Goal: Task Accomplishment & Management: Manage account settings

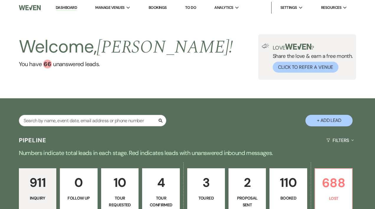
click at [123, 192] on link "10 Tour Requested" at bounding box center [120, 190] width 38 height 44
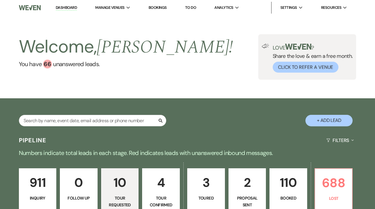
select select "2"
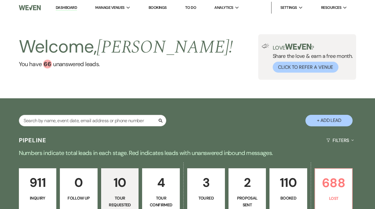
select select "2"
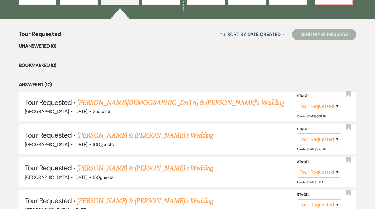
scroll to position [210, 0]
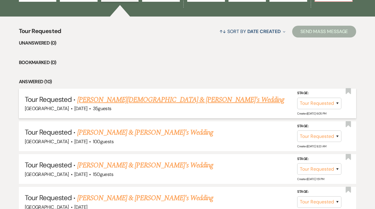
click at [134, 101] on link "[PERSON_NAME][DEMOGRAPHIC_DATA] & [PERSON_NAME]'s Wedding" at bounding box center [180, 99] width 207 height 11
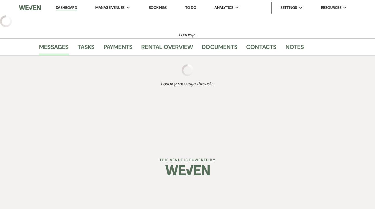
select select "2"
select select "5"
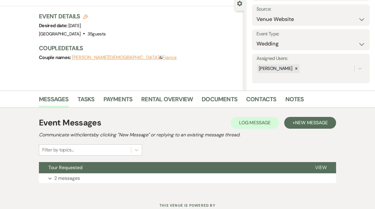
scroll to position [78, 0]
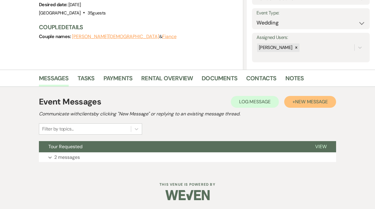
click at [322, 100] on span "New Message" at bounding box center [311, 101] width 33 height 6
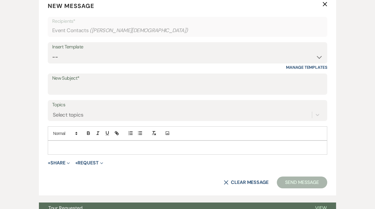
scroll to position [236, 0]
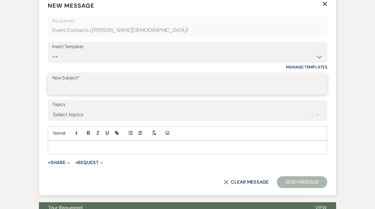
click at [110, 87] on input "New Subject*" at bounding box center [187, 87] width 271 height 11
type input "Checking In-[GEOGRAPHIC_DATA]"
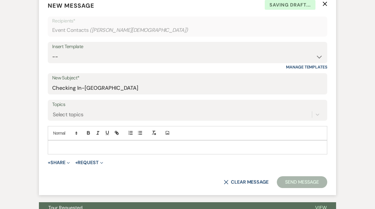
click at [72, 146] on p at bounding box center [187, 147] width 270 height 6
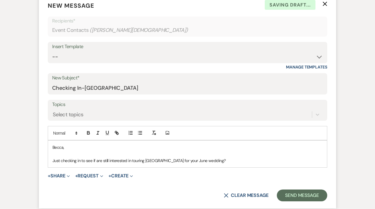
click at [70, 147] on p "Becca," at bounding box center [187, 147] width 270 height 6
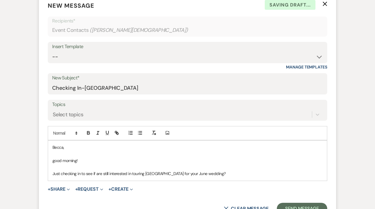
click at [221, 174] on p "Just checking in to see if are still interested in touring [GEOGRAPHIC_DATA] fo…" at bounding box center [187, 173] width 270 height 6
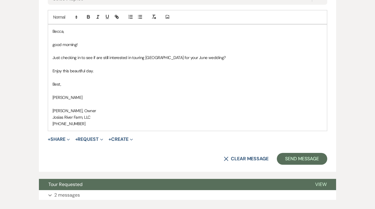
scroll to position [356, 0]
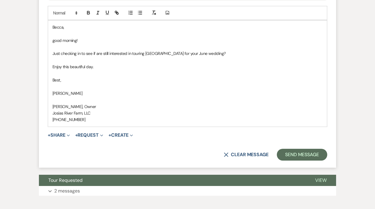
click at [54, 41] on p "good morning!" at bounding box center [187, 40] width 270 height 6
click at [288, 153] on button "Send Message" at bounding box center [302, 155] width 50 height 12
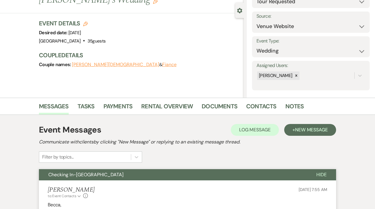
scroll to position [0, 0]
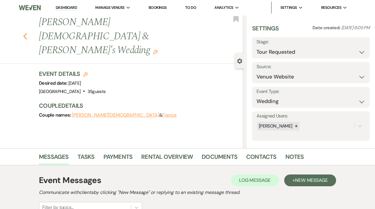
click at [26, 33] on use "button" at bounding box center [25, 36] width 4 height 6
select select "2"
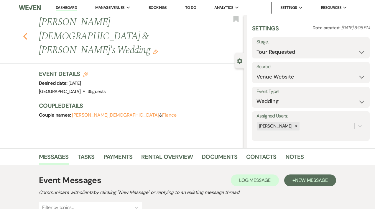
select select "2"
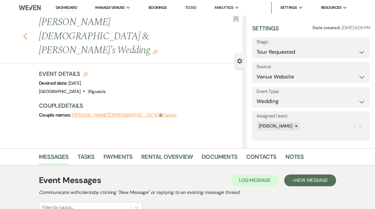
select select "2"
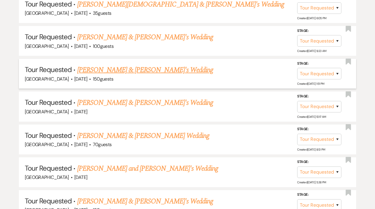
scroll to position [311, 0]
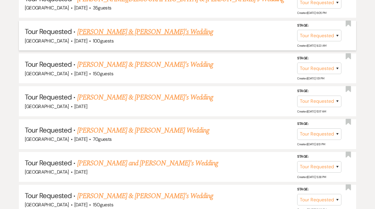
click at [108, 34] on link "[PERSON_NAME] & [PERSON_NAME]'s Wedding" at bounding box center [145, 32] width 136 height 11
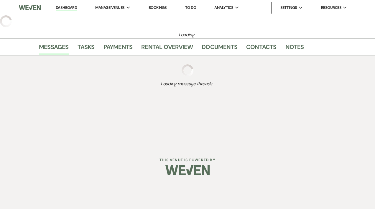
select select "2"
select select "5"
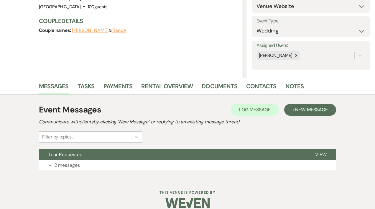
scroll to position [76, 0]
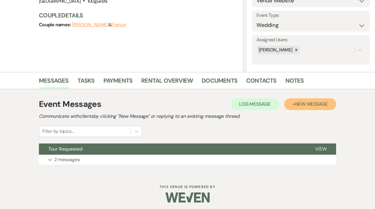
click at [317, 102] on span "New Message" at bounding box center [311, 104] width 33 height 6
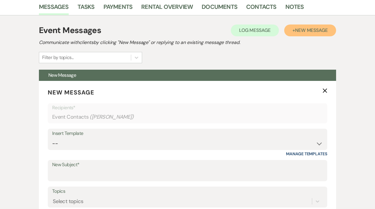
scroll to position [150, 0]
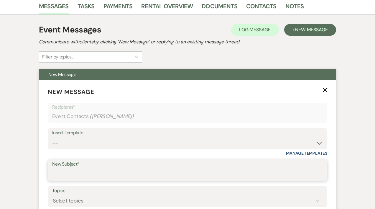
click at [65, 172] on input "New Subject*" at bounding box center [187, 173] width 271 height 11
type input "Checking In-[GEOGRAPHIC_DATA]"
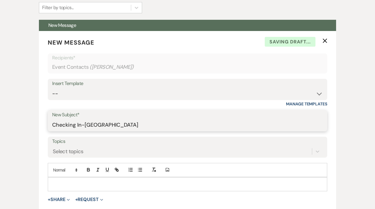
scroll to position [200, 0]
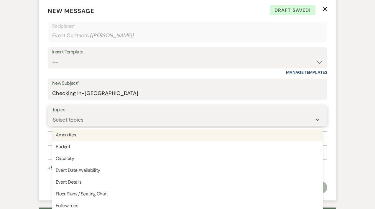
click at [65, 125] on div "option Amenities focused, 1 of 20. 20 results available. Use Up and Down to cho…" at bounding box center [187, 119] width 271 height 11
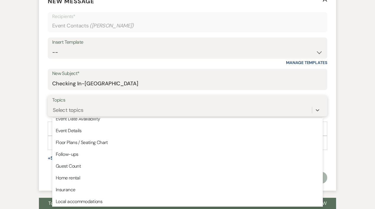
scroll to position [41, 0]
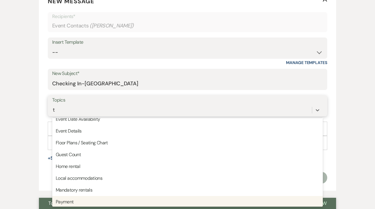
type input "to"
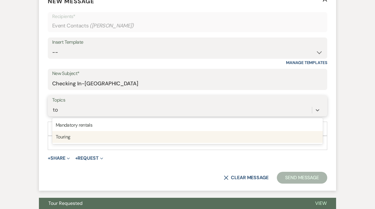
click at [62, 136] on div "Touring" at bounding box center [187, 137] width 271 height 12
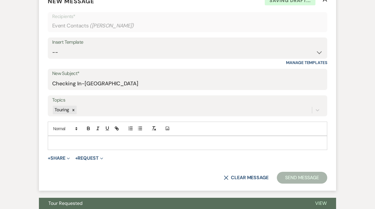
click at [62, 142] on p at bounding box center [187, 142] width 270 height 6
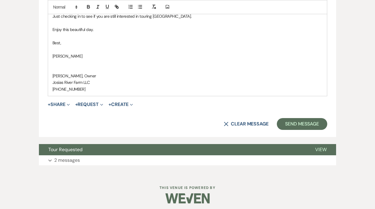
scroll to position [394, 0]
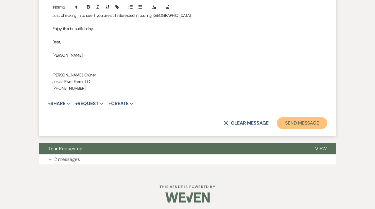
click at [308, 125] on button "Send Message" at bounding box center [302, 123] width 50 height 12
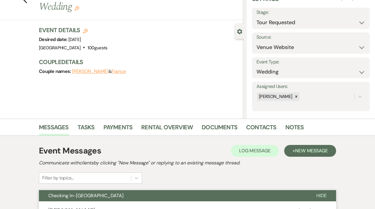
scroll to position [0, 0]
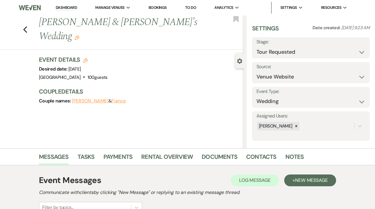
click at [60, 9] on link "Dashboard" at bounding box center [66, 8] width 21 height 6
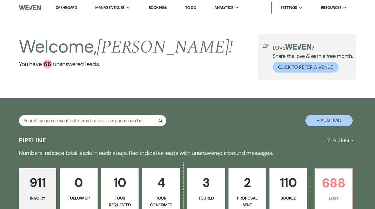
click at [124, 194] on p "Tour Requested" at bounding box center [120, 200] width 30 height 13
select select "2"
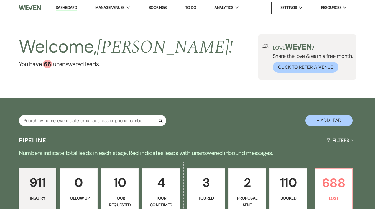
select select "2"
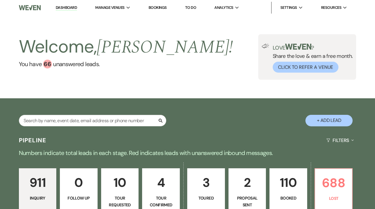
select select "2"
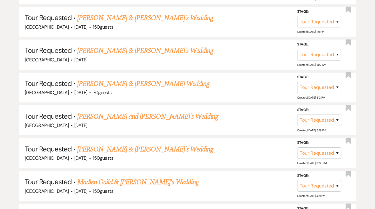
scroll to position [358, 0]
click at [337, 118] on select "Inquiry Follow Up Tour Requested Tour Confirmed Toured Proposal Sent Booked Lost" at bounding box center [319, 119] width 44 height 11
select select "8"
click at [297, 114] on select "Inquiry Follow Up Tour Requested Tour Confirmed Toured Proposal Sent Booked Lost" at bounding box center [319, 119] width 44 height 11
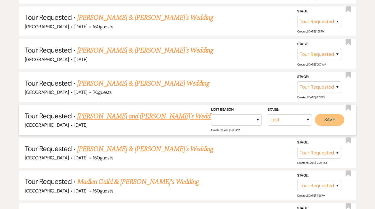
click at [328, 119] on button "Save" at bounding box center [329, 120] width 29 height 12
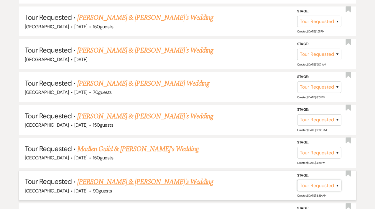
click at [337, 182] on select "Inquiry Follow Up Tour Requested Tour Confirmed Toured Proposal Sent Booked Lost" at bounding box center [319, 184] width 44 height 11
select select "8"
click at [297, 179] on select "Inquiry Follow Up Tour Requested Tour Confirmed Toured Proposal Sent Booked Lost" at bounding box center [319, 184] width 44 height 11
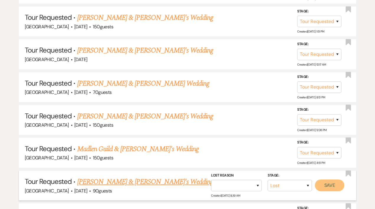
click at [329, 182] on button "Save" at bounding box center [329, 185] width 29 height 12
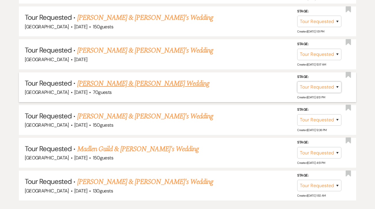
click at [338, 85] on select "Inquiry Follow Up Tour Requested Tour Confirmed Toured Proposal Sent Booked Lost" at bounding box center [319, 86] width 44 height 11
select select "8"
click at [297, 81] on select "Inquiry Follow Up Tour Requested Tour Confirmed Toured Proposal Sent Booked Lost" at bounding box center [319, 86] width 44 height 11
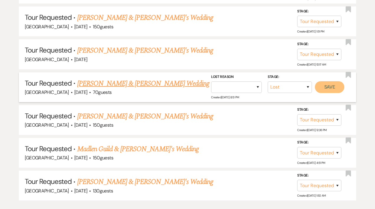
click at [331, 86] on button "Save" at bounding box center [329, 87] width 29 height 12
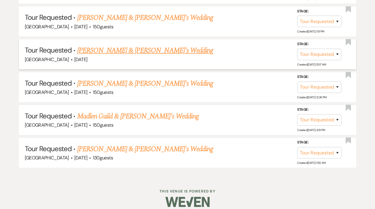
click at [151, 50] on link "[PERSON_NAME] & [PERSON_NAME]'s Wedding" at bounding box center [145, 50] width 136 height 11
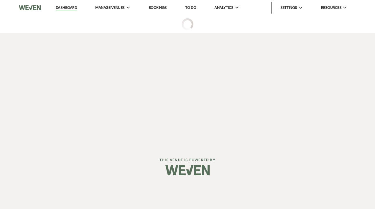
select select "2"
select select "5"
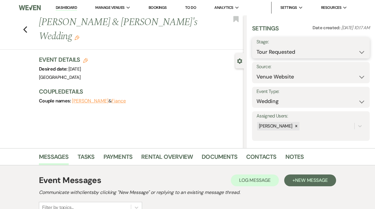
click at [356, 52] on select "Inquiry Follow Up Tour Requested Tour Confirmed Toured Proposal Sent Booked Lost" at bounding box center [310, 51] width 109 height 11
select select "8"
click at [256, 46] on select "Inquiry Follow Up Tour Requested Tour Confirmed Toured Proposal Sent Booked Lost" at bounding box center [310, 51] width 109 height 11
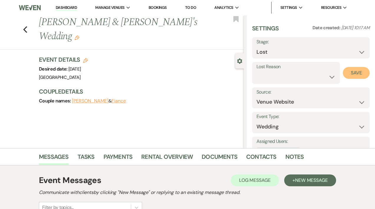
click at [352, 73] on button "Save" at bounding box center [356, 73] width 27 height 12
click at [27, 26] on icon "Previous" at bounding box center [25, 29] width 4 height 7
select select "2"
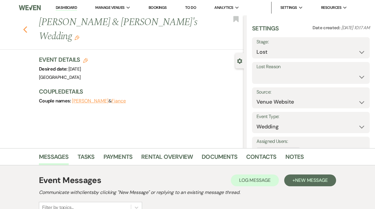
select select "8"
select select "2"
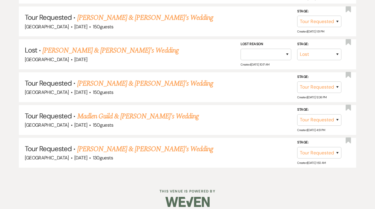
scroll to position [330, 0]
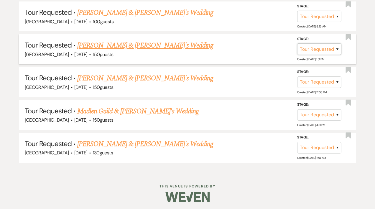
click at [336, 49] on select "Inquiry Follow Up Tour Requested Tour Confirmed Toured Proposal Sent Booked Lost" at bounding box center [319, 48] width 44 height 11
select select "8"
click at [297, 43] on select "Inquiry Follow Up Tour Requested Tour Confirmed Toured Proposal Sent Booked Lost" at bounding box center [319, 48] width 44 height 11
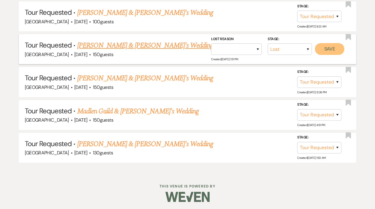
click at [325, 47] on button "Save" at bounding box center [329, 49] width 29 height 12
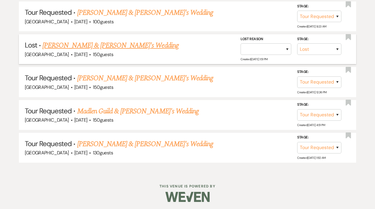
scroll to position [298, 0]
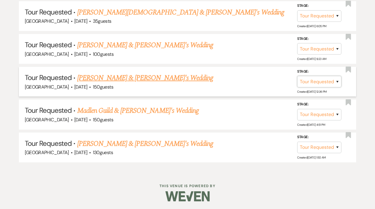
click at [337, 81] on select "Inquiry Follow Up Tour Requested Tour Confirmed Toured Proposal Sent Booked Lost" at bounding box center [319, 81] width 44 height 11
select select "8"
click at [297, 76] on select "Inquiry Follow Up Tour Requested Tour Confirmed Toured Proposal Sent Booked Lost" at bounding box center [319, 81] width 44 height 11
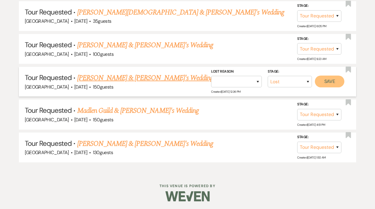
click at [327, 80] on button "Save" at bounding box center [329, 81] width 29 height 12
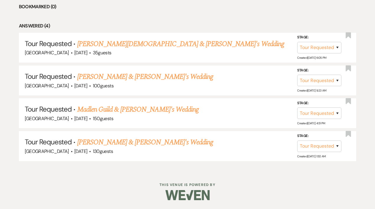
scroll to position [265, 0]
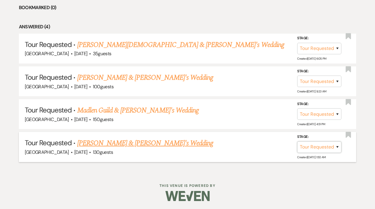
click at [337, 146] on select "Inquiry Follow Up Tour Requested Tour Confirmed Toured Proposal Sent Booked Lost" at bounding box center [319, 146] width 44 height 11
select select "8"
click at [297, 141] on select "Inquiry Follow Up Tour Requested Tour Confirmed Toured Proposal Sent Booked Lost" at bounding box center [319, 146] width 44 height 11
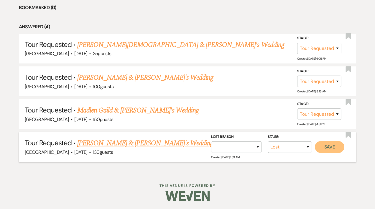
click at [322, 146] on button "Save" at bounding box center [329, 147] width 29 height 12
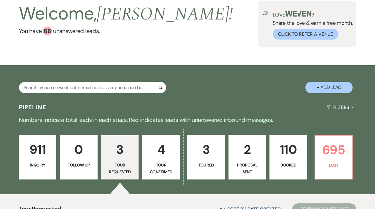
scroll to position [40, 0]
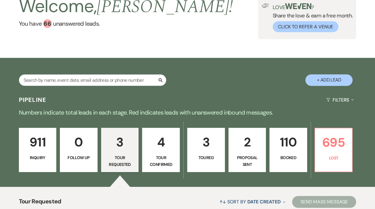
click at [206, 148] on p "3" at bounding box center [206, 142] width 30 height 20
select select "5"
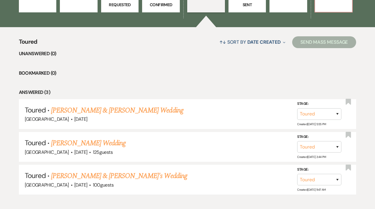
scroll to position [215, 0]
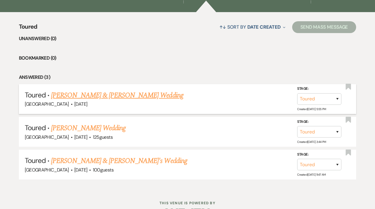
click at [117, 95] on link "[PERSON_NAME] & [PERSON_NAME] Wedding" at bounding box center [117, 95] width 132 height 11
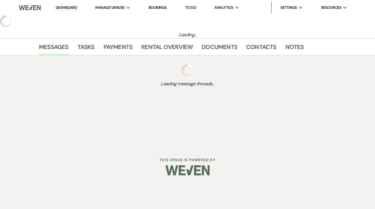
select select "5"
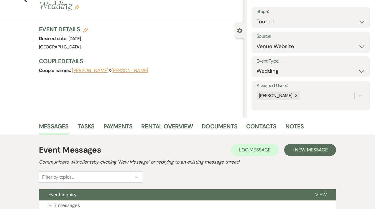
scroll to position [78, 0]
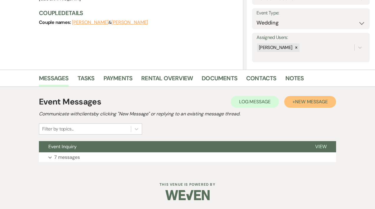
click at [301, 103] on span "New Message" at bounding box center [311, 101] width 33 height 6
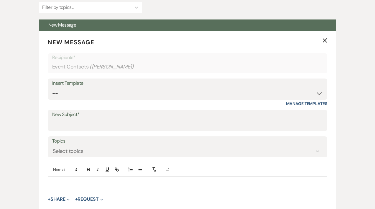
scroll to position [200, 0]
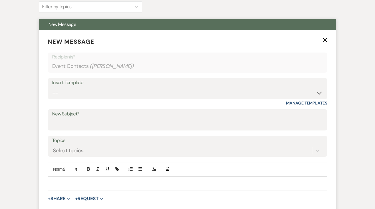
click at [67, 178] on div at bounding box center [187, 183] width 279 height 14
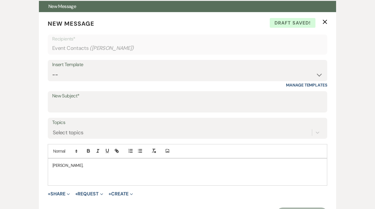
scroll to position [229, 0]
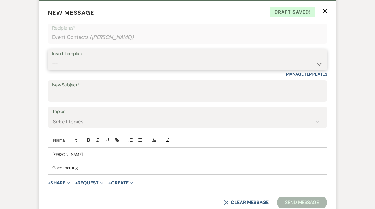
click at [53, 63] on select "-- Weven Planning Portal Introduction (Booked Events) Initial Inquiry Response …" at bounding box center [187, 63] width 271 height 11
select select "580"
click at [52, 58] on select "-- Weven Planning Portal Introduction (Booked Events) Initial Inquiry Response …" at bounding box center [187, 63] width 271 height 11
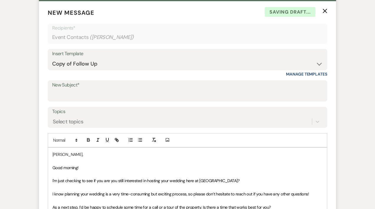
click at [79, 153] on p "[PERSON_NAME]," at bounding box center [187, 154] width 270 height 6
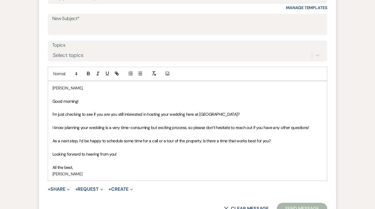
scroll to position [296, 0]
click at [52, 114] on div "[PERSON_NAME], Good morning! I'm just checking to see if you are you still inte…" at bounding box center [187, 130] width 279 height 99
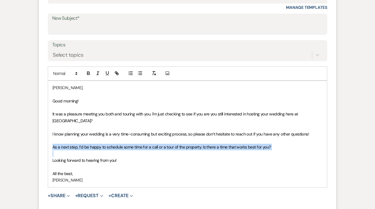
drag, startPoint x: 51, startPoint y: 147, endPoint x: 226, endPoint y: 154, distance: 175.2
click at [226, 154] on div "[PERSON_NAME], Good morning! It was a pleasure meeting you both and touring wit…" at bounding box center [187, 134] width 279 height 106
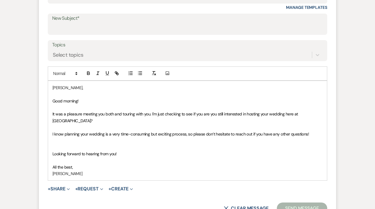
click at [80, 168] on p "All the best," at bounding box center [187, 167] width 270 height 6
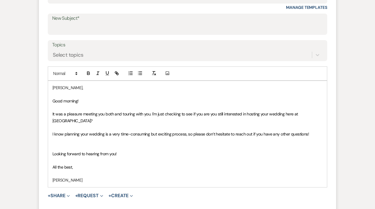
click at [83, 180] on p "[PERSON_NAME]" at bounding box center [187, 180] width 270 height 6
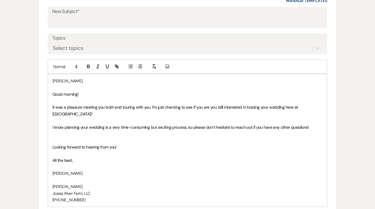
scroll to position [261, 0]
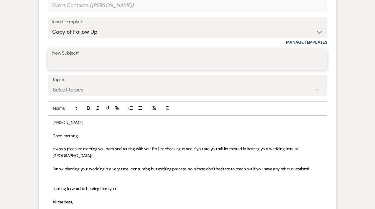
click at [71, 60] on input "New Subject*" at bounding box center [187, 62] width 271 height 11
type input "Checking In-[GEOGRAPHIC_DATA]"
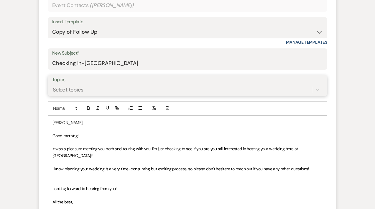
click at [77, 86] on div "Select topics" at bounding box center [68, 89] width 31 height 8
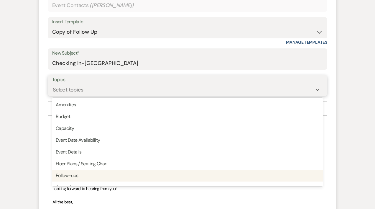
click at [68, 177] on div "Follow-ups" at bounding box center [187, 175] width 271 height 12
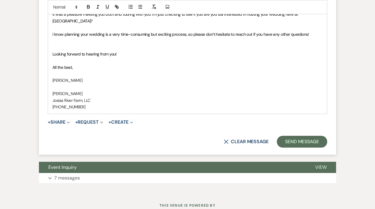
scroll to position [401, 0]
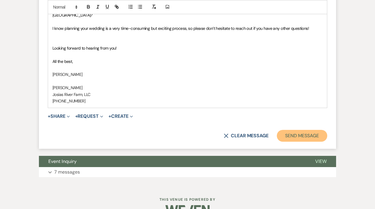
click at [307, 136] on button "Send Message" at bounding box center [302, 136] width 50 height 12
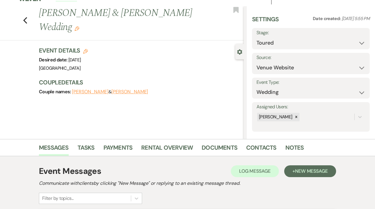
scroll to position [0, 0]
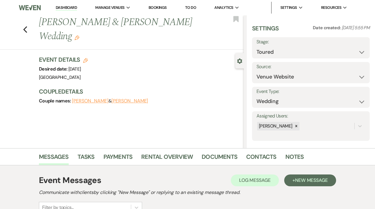
click at [72, 9] on link "Dashboard" at bounding box center [66, 8] width 21 height 6
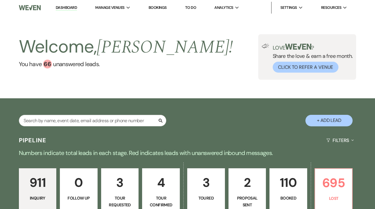
click at [210, 186] on p "3" at bounding box center [206, 182] width 30 height 20
select select "5"
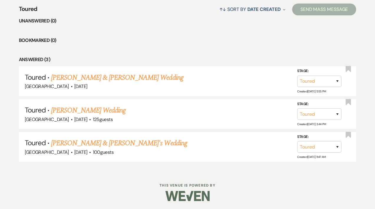
scroll to position [232, 0]
click at [338, 146] on select "Inquiry Follow Up Tour Requested Tour Confirmed Toured Proposal Sent Booked Lost" at bounding box center [319, 146] width 44 height 11
select select "8"
click at [297, 141] on select "Inquiry Follow Up Tour Requested Tour Confirmed Toured Proposal Sent Booked Lost" at bounding box center [319, 146] width 44 height 11
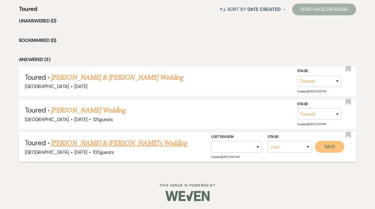
click at [324, 145] on button "Save" at bounding box center [329, 147] width 29 height 12
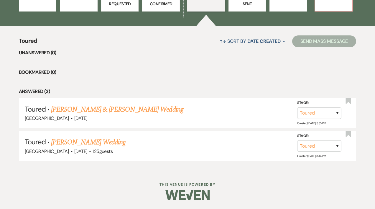
scroll to position [200, 0]
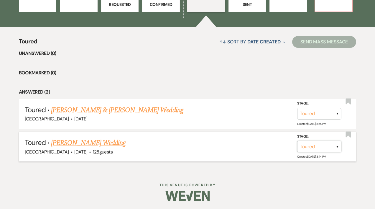
click at [337, 146] on select "Inquiry Follow Up Tour Requested Tour Confirmed Toured Proposal Sent Booked Lost" at bounding box center [319, 146] width 44 height 11
select select "8"
click at [297, 141] on select "Inquiry Follow Up Tour Requested Tour Confirmed Toured Proposal Sent Booked Lost" at bounding box center [319, 146] width 44 height 11
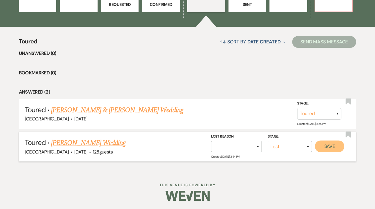
click at [326, 147] on button "Save" at bounding box center [329, 146] width 29 height 12
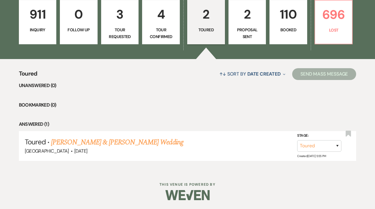
scroll to position [168, 0]
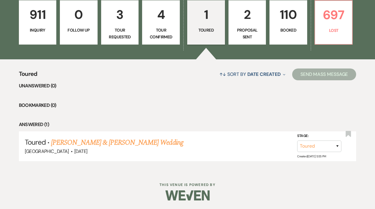
click at [162, 18] on p "4" at bounding box center [161, 15] width 30 height 20
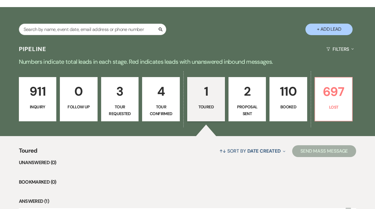
select select "4"
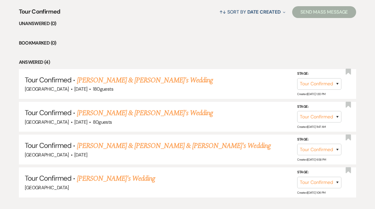
scroll to position [240, 0]
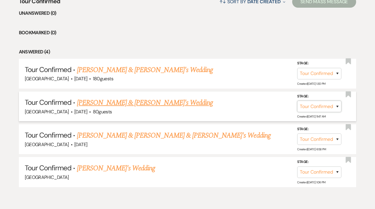
click at [339, 105] on select "Inquiry Follow Up Tour Requested Tour Confirmed Toured Proposal Sent Booked Lost" at bounding box center [319, 105] width 44 height 11
select select "5"
click at [297, 100] on select "Inquiry Follow Up Tour Requested Tour Confirmed Toured Proposal Sent Booked Lost" at bounding box center [319, 105] width 44 height 11
click at [333, 106] on button "Save" at bounding box center [329, 106] width 29 height 12
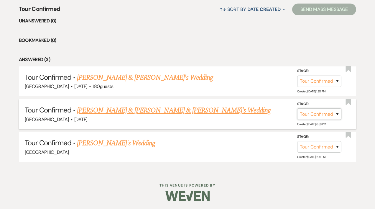
click at [337, 114] on select "Inquiry Follow Up Tour Requested Tour Confirmed Toured Proposal Sent Booked Lost" at bounding box center [319, 113] width 44 height 11
select select "5"
click at [297, 108] on select "Inquiry Follow Up Tour Requested Tour Confirmed Toured Proposal Sent Booked Lost" at bounding box center [319, 113] width 44 height 11
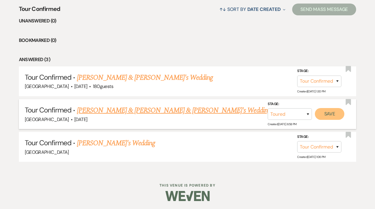
click at [325, 117] on button "Save" at bounding box center [329, 114] width 29 height 12
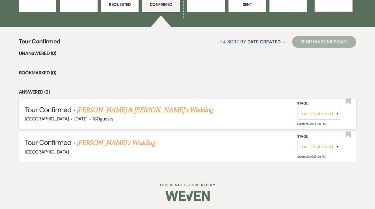
click at [164, 110] on link "[PERSON_NAME] & [PERSON_NAME]'s Wedding" at bounding box center [145, 110] width 136 height 11
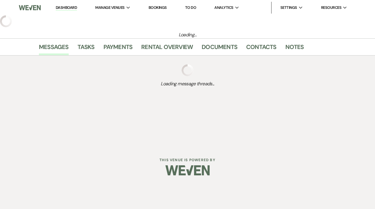
select select "4"
select select "5"
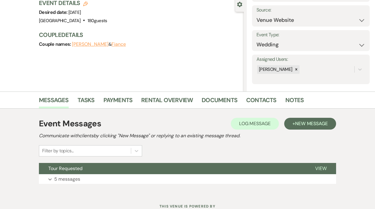
scroll to position [68, 0]
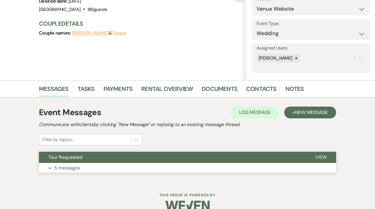
click at [79, 167] on p "5 messages" at bounding box center [67, 168] width 26 height 8
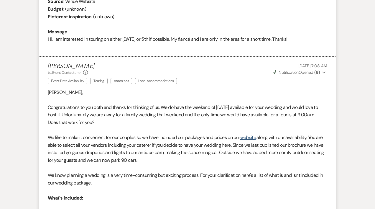
scroll to position [417, 0]
